Goal: Task Accomplishment & Management: Use online tool/utility

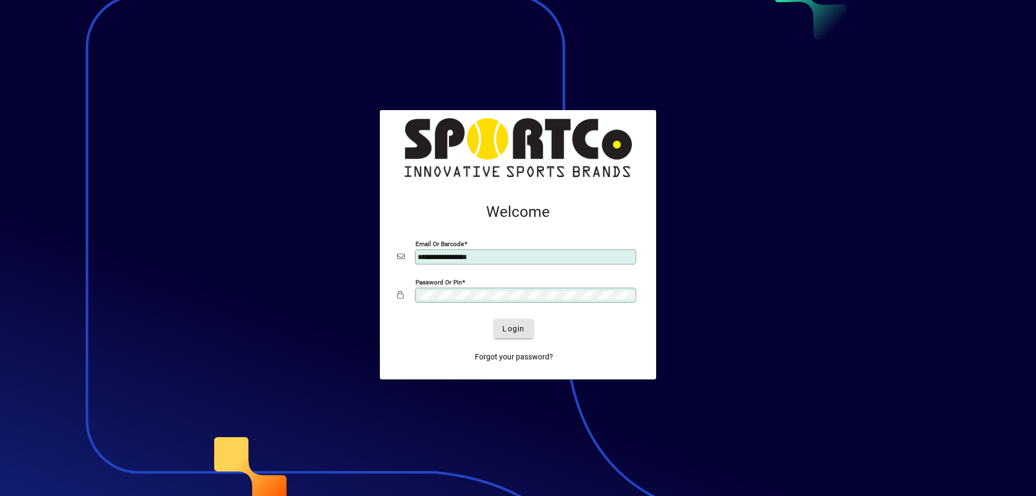
click at [512, 327] on span "Login" at bounding box center [514, 328] width 22 height 11
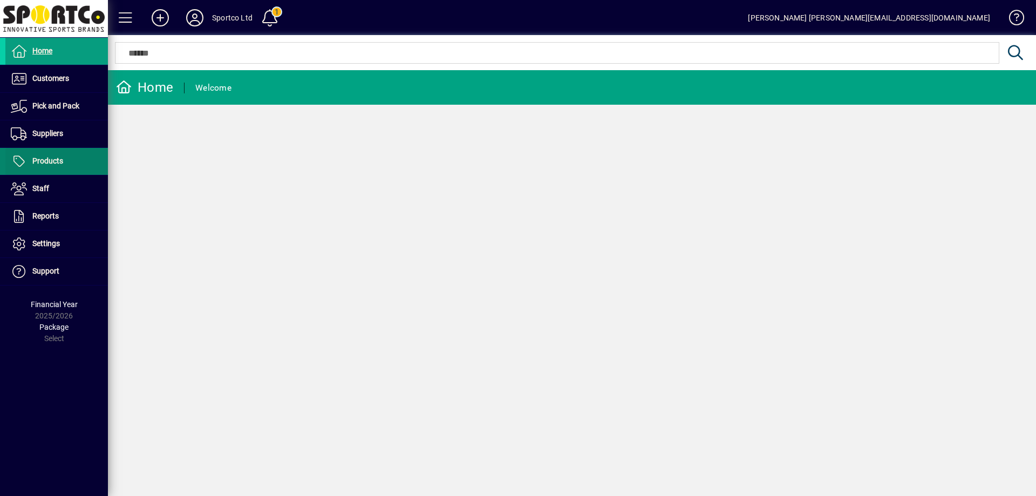
click at [70, 148] on span at bounding box center [56, 161] width 103 height 26
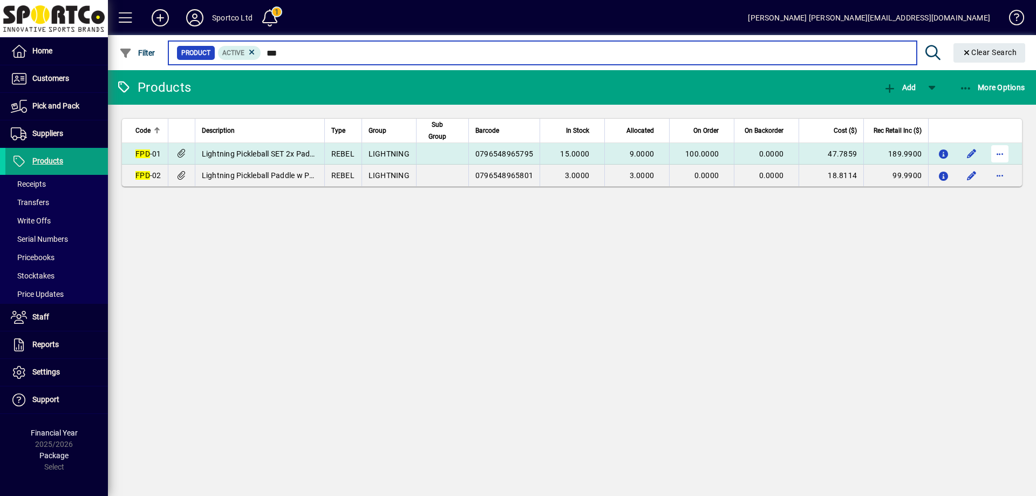
type input "***"
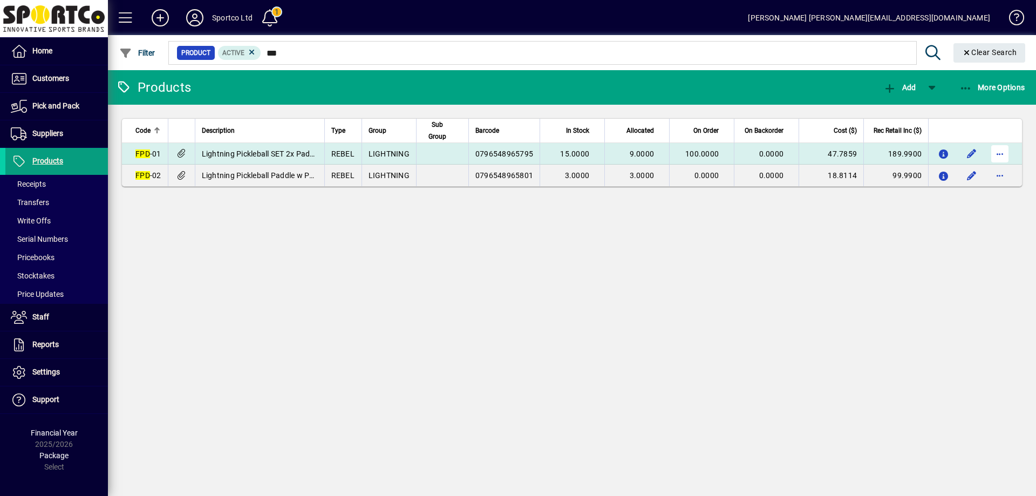
click at [996, 153] on span "button" at bounding box center [1000, 154] width 26 height 26
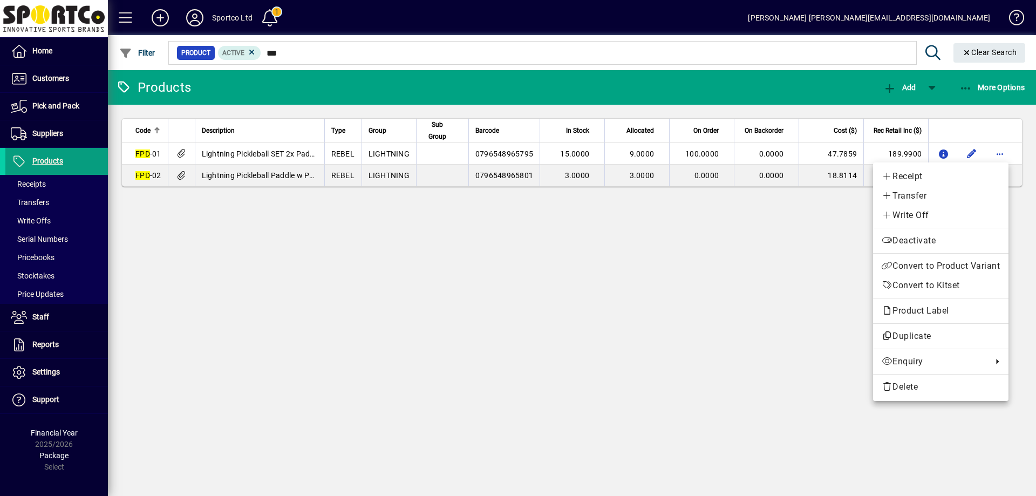
click at [969, 309] on span "Product Label" at bounding box center [941, 310] width 118 height 13
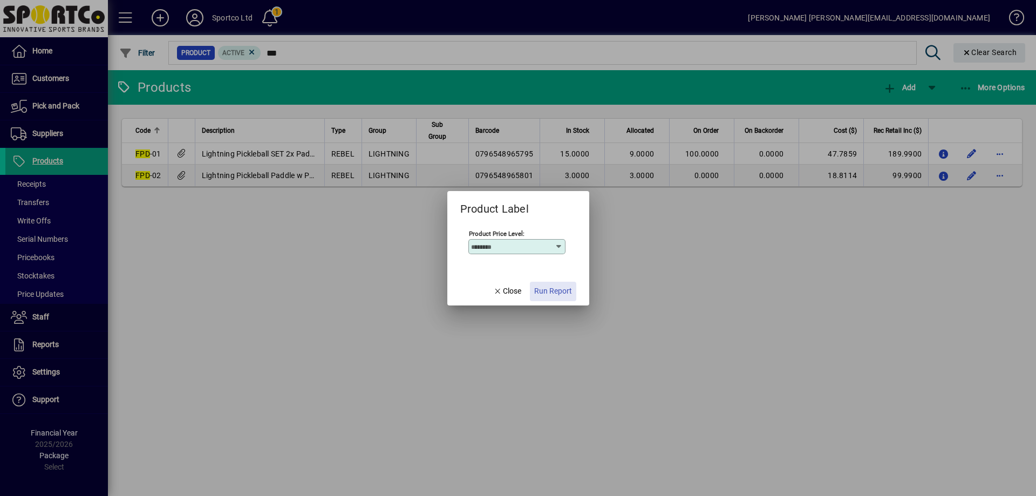
click at [559, 289] on span "Run Report" at bounding box center [553, 291] width 38 height 11
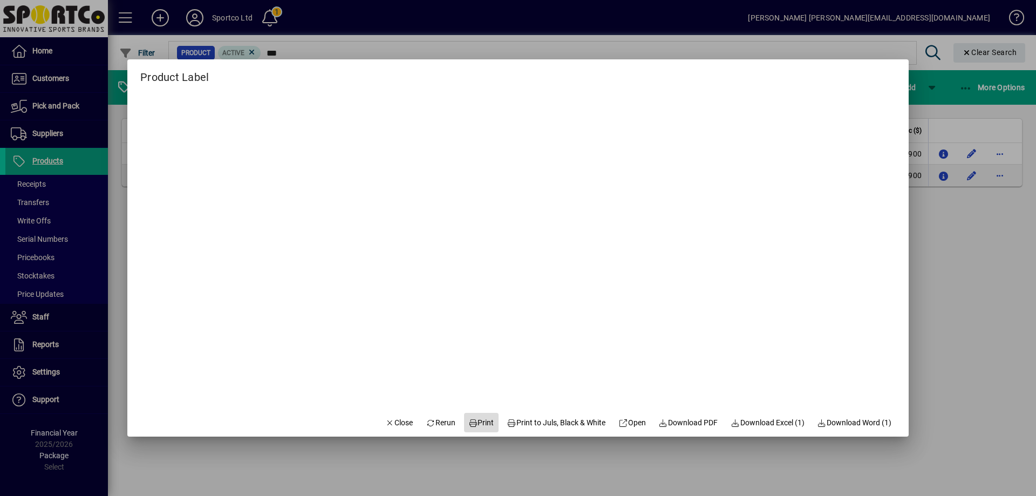
click at [478, 422] on span "Print" at bounding box center [482, 422] width 26 height 11
click at [385, 425] on span "Close" at bounding box center [399, 422] width 28 height 11
